Goal: Find specific page/section

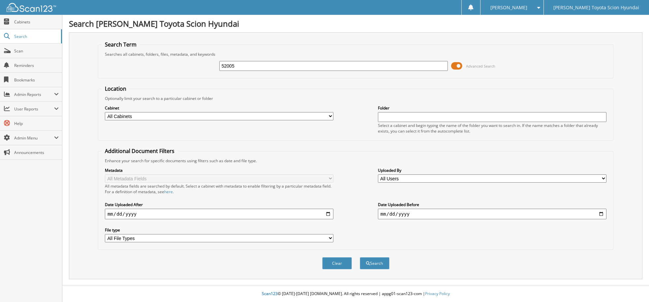
type input "52005"
click at [360, 257] on button "Search" at bounding box center [375, 263] width 30 height 12
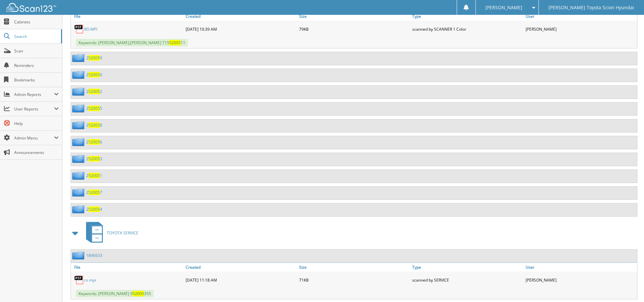
scroll to position [369, 0]
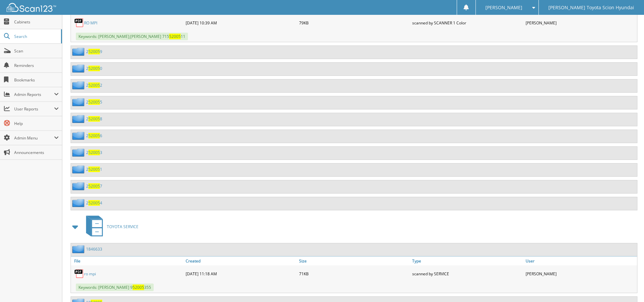
click at [95, 104] on span "52005" at bounding box center [94, 102] width 12 height 6
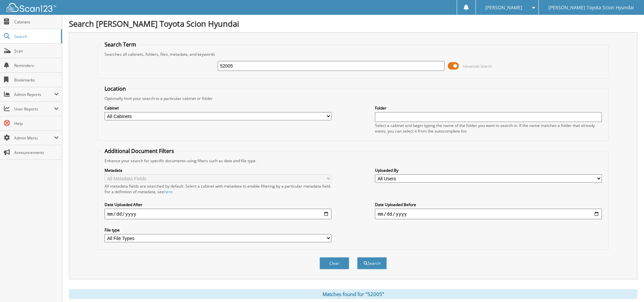
click at [275, 87] on fieldset "Location Optionally limit your search to a particular cabinet or folder Cabinet…" at bounding box center [353, 113] width 511 height 56
